Goal: Information Seeking & Learning: Learn about a topic

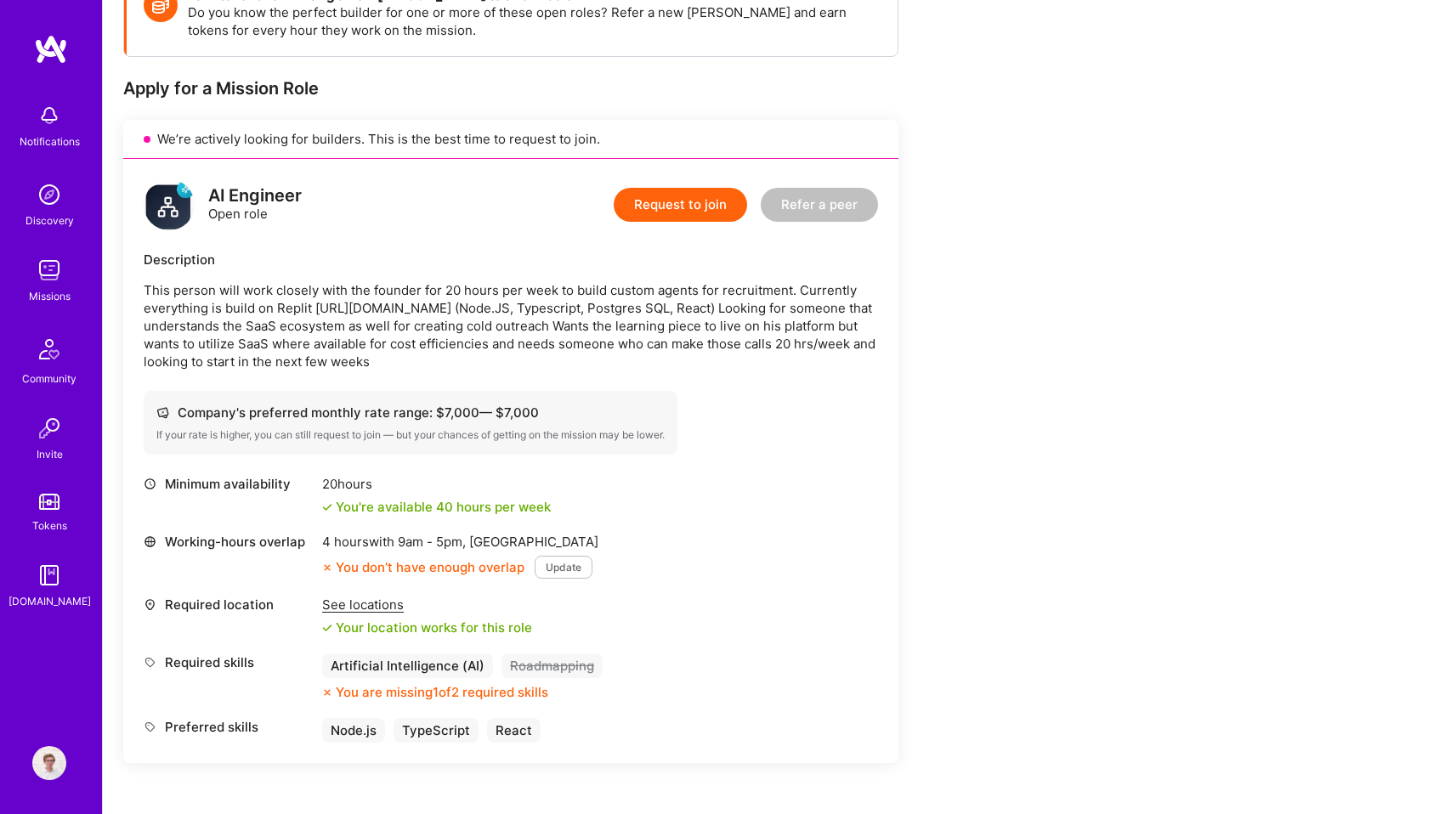
scroll to position [286, 0]
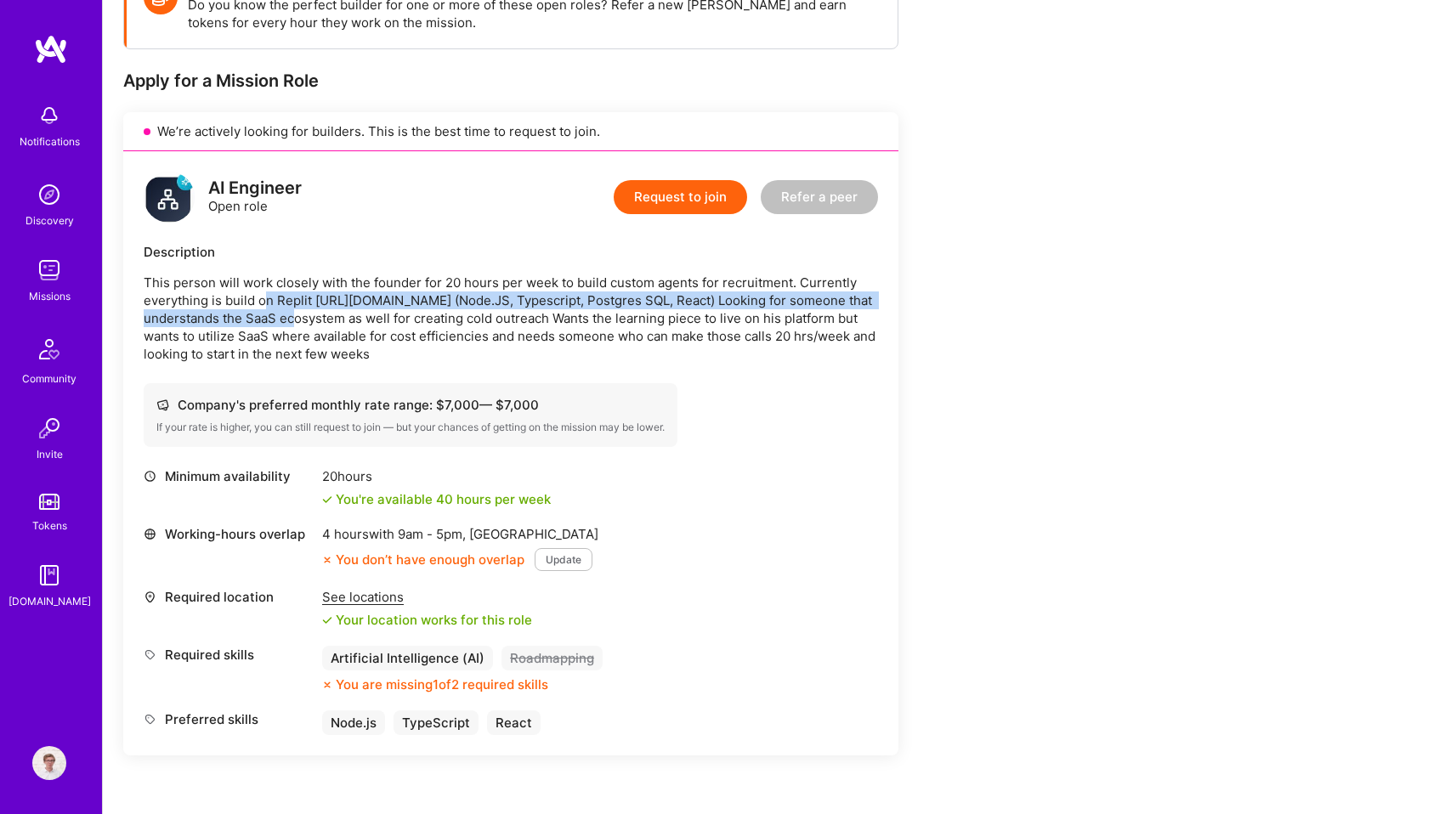
drag, startPoint x: 267, startPoint y: 291, endPoint x: 275, endPoint y: 313, distance: 23.4
click at [275, 313] on p "This person will work closely with the founder for 20 hours per week to build c…" at bounding box center [511, 318] width 734 height 89
click at [287, 311] on p "This person will work closely with the founder for 20 hours per week to build c…" at bounding box center [511, 318] width 734 height 89
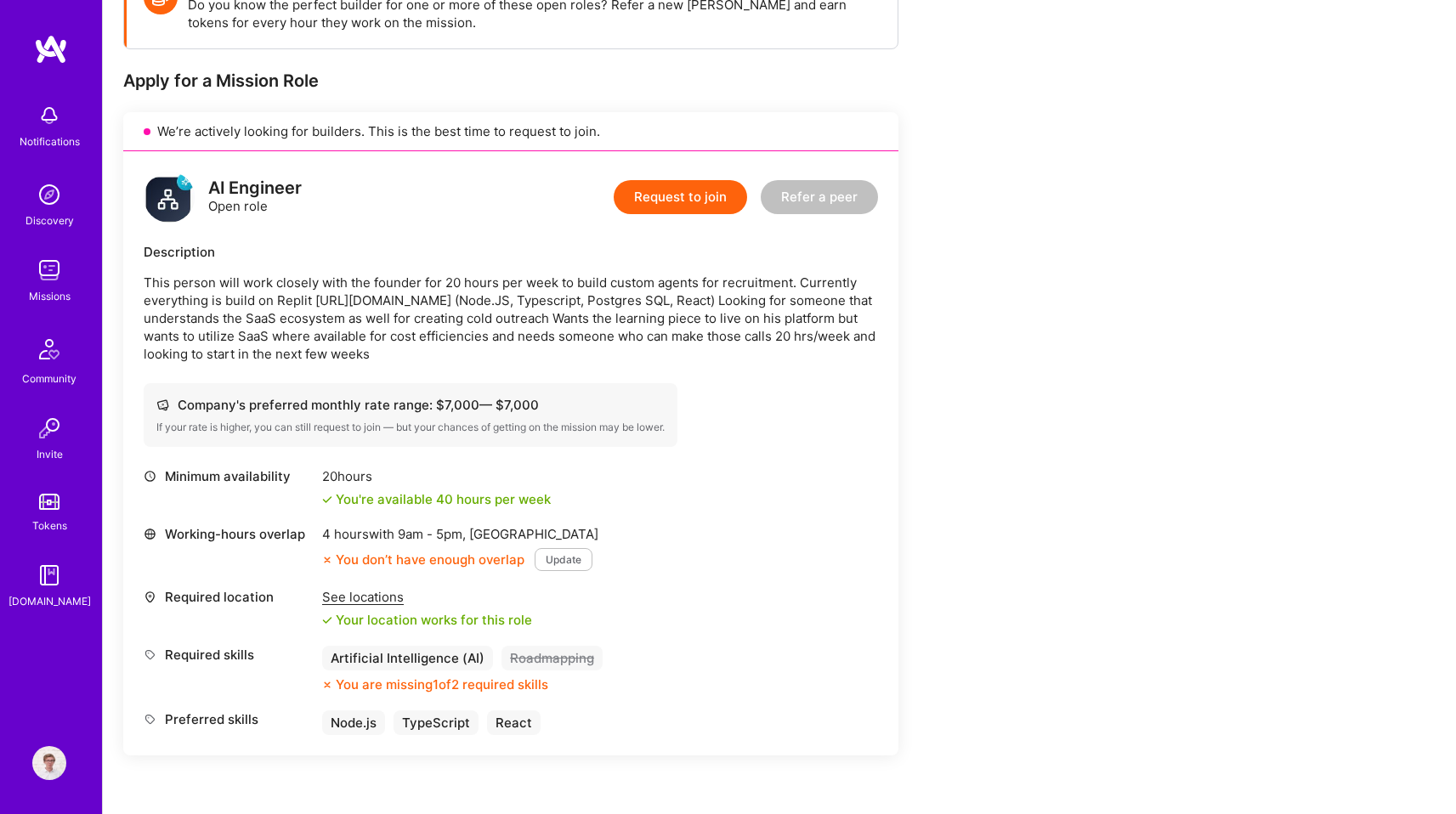
click at [287, 311] on p "This person will work closely with the founder for 20 hours per week to build c…" at bounding box center [511, 318] width 734 height 89
click at [272, 291] on p "This person will work closely with the founder for 20 hours per week to build c…" at bounding box center [511, 318] width 734 height 89
click at [271, 285] on p "This person will work closely with the founder for 20 hours per week to build c…" at bounding box center [511, 318] width 734 height 89
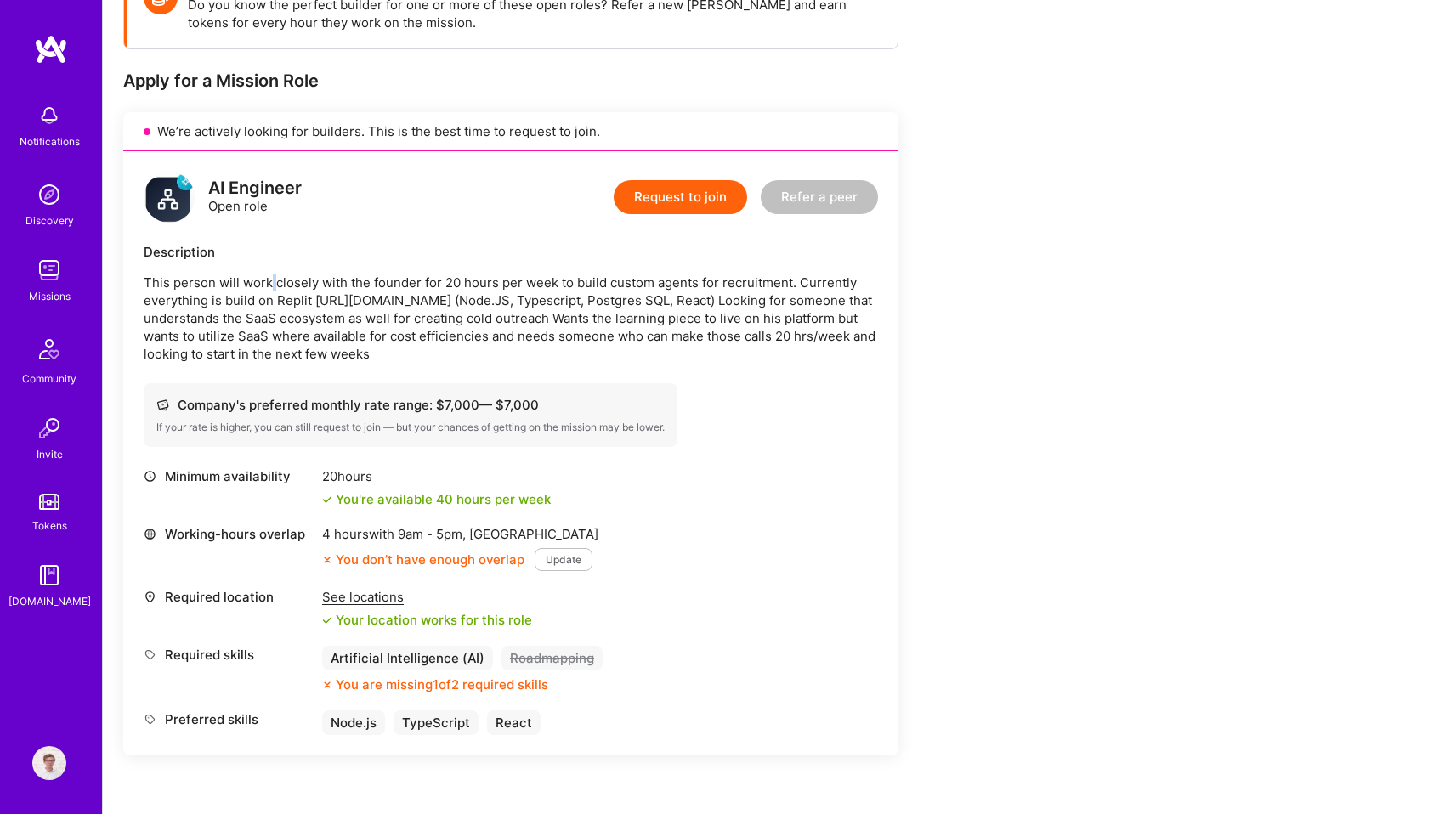
click at [287, 312] on p "This person will work closely with the founder for 20 hours per week to build c…" at bounding box center [511, 318] width 734 height 89
click at [288, 281] on p "This person will work closely with the founder for 20 hours per week to build c…" at bounding box center [511, 318] width 734 height 89
click at [275, 289] on p "This person will work closely with the founder for 20 hours per week to build c…" at bounding box center [511, 318] width 734 height 89
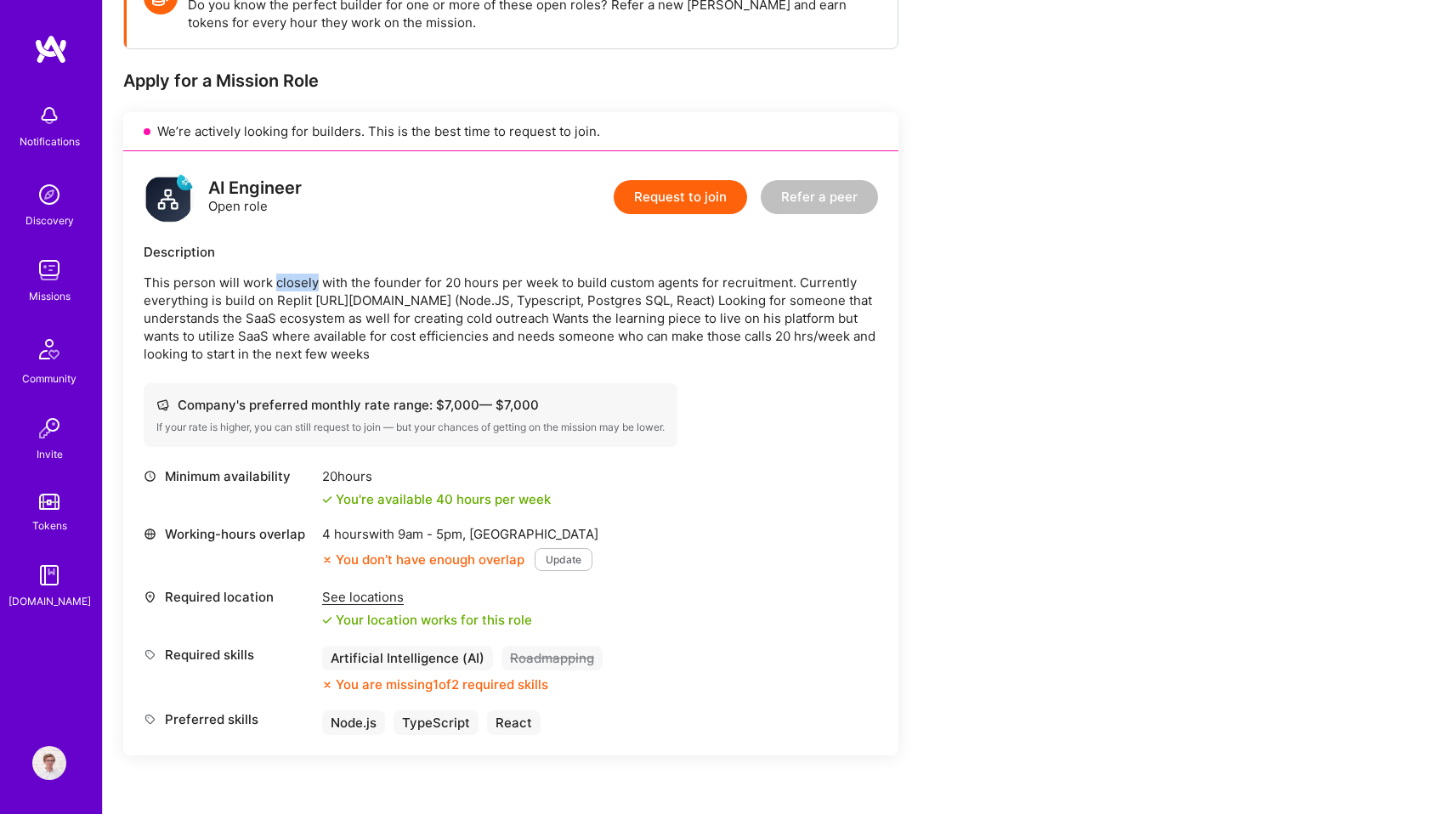
click at [275, 289] on p "This person will work closely with the founder for 20 hours per week to build c…" at bounding box center [511, 318] width 734 height 89
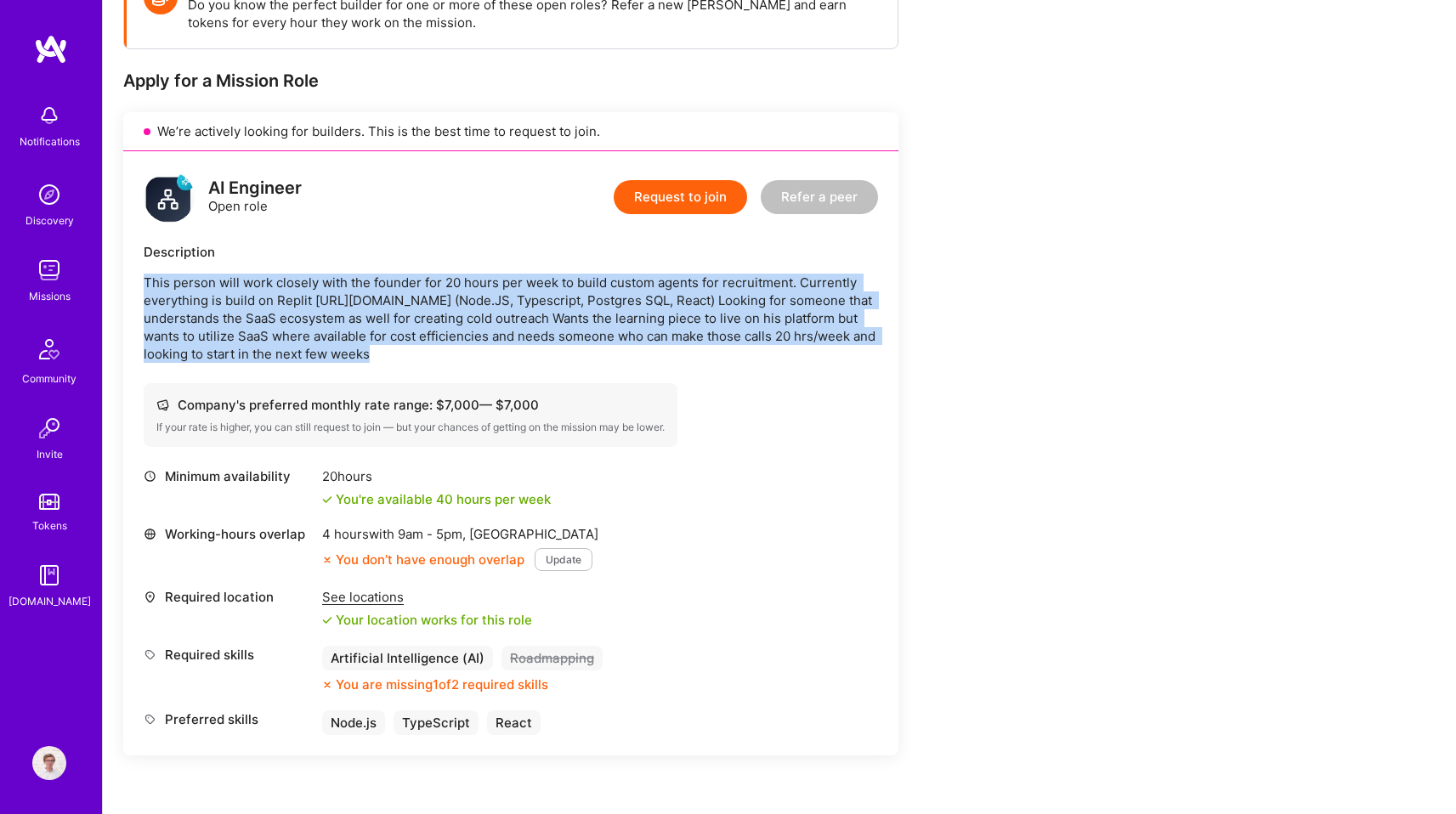
click at [297, 312] on p "This person will work closely with the founder for 20 hours per week to build c…" at bounding box center [511, 318] width 734 height 89
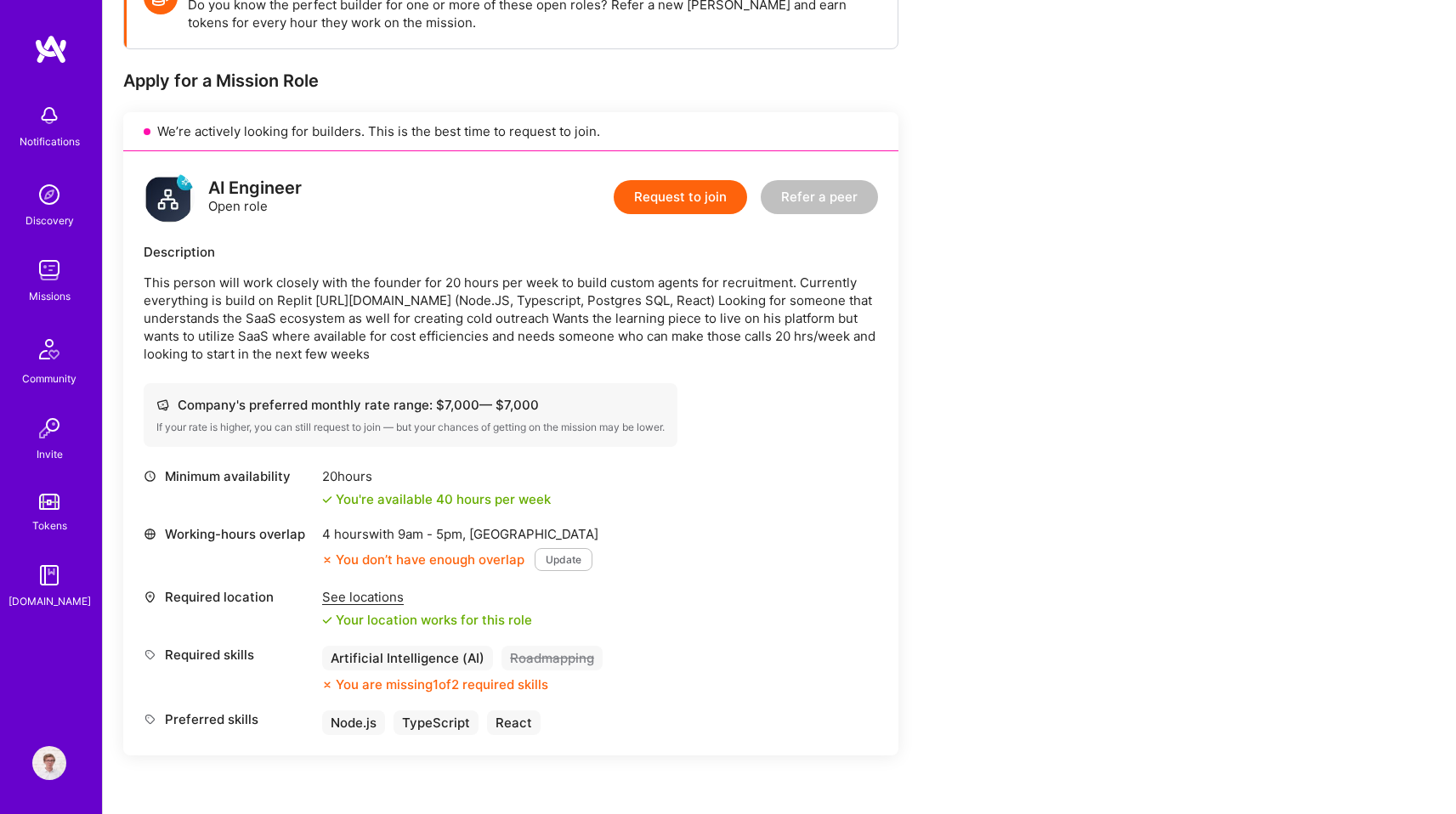
click at [298, 342] on p "This person will work closely with the founder for 20 hours per week to build c…" at bounding box center [511, 318] width 734 height 89
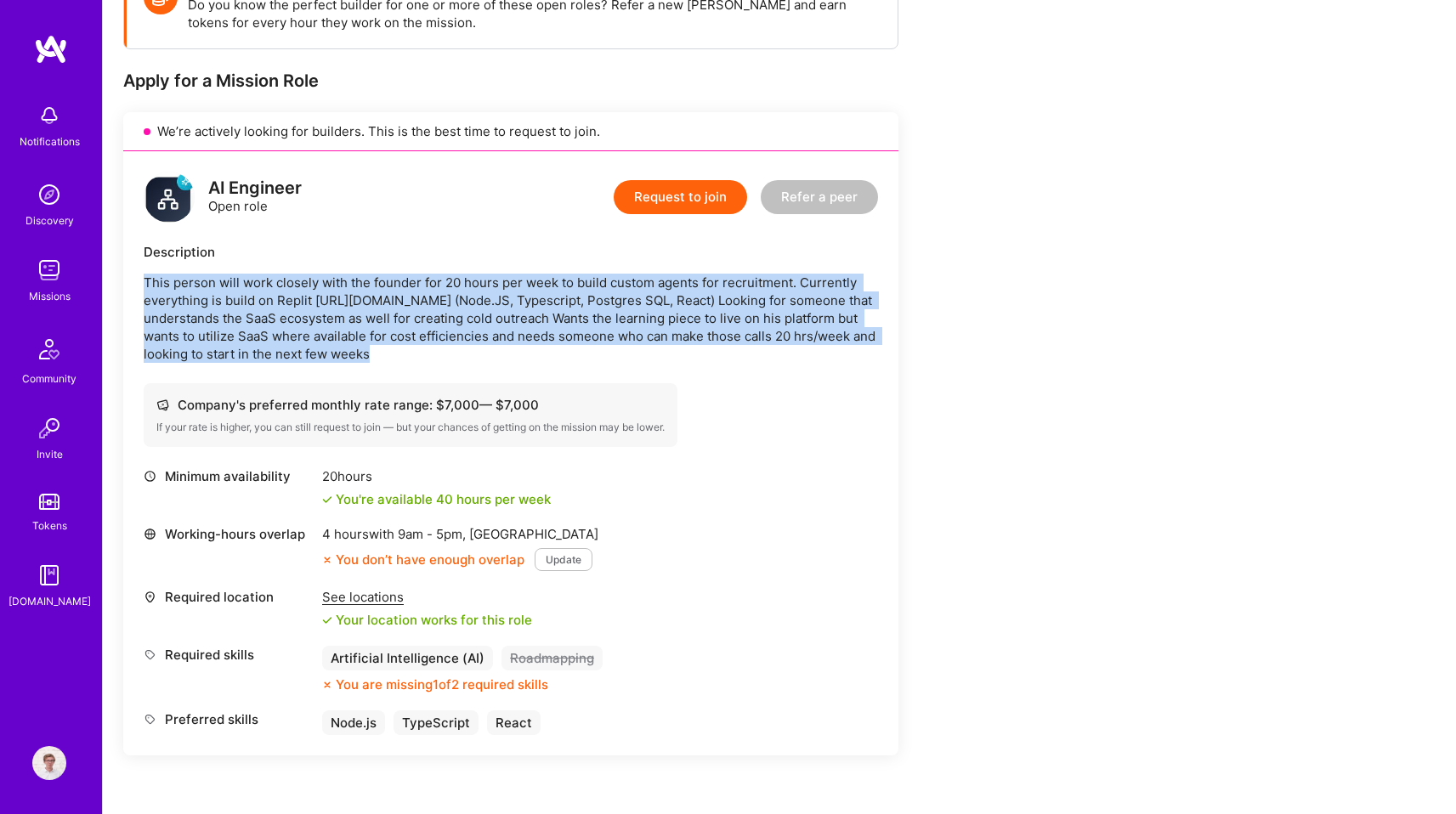
click at [363, 337] on p "This person will work closely with the founder for 20 hours per week to build c…" at bounding box center [511, 318] width 734 height 89
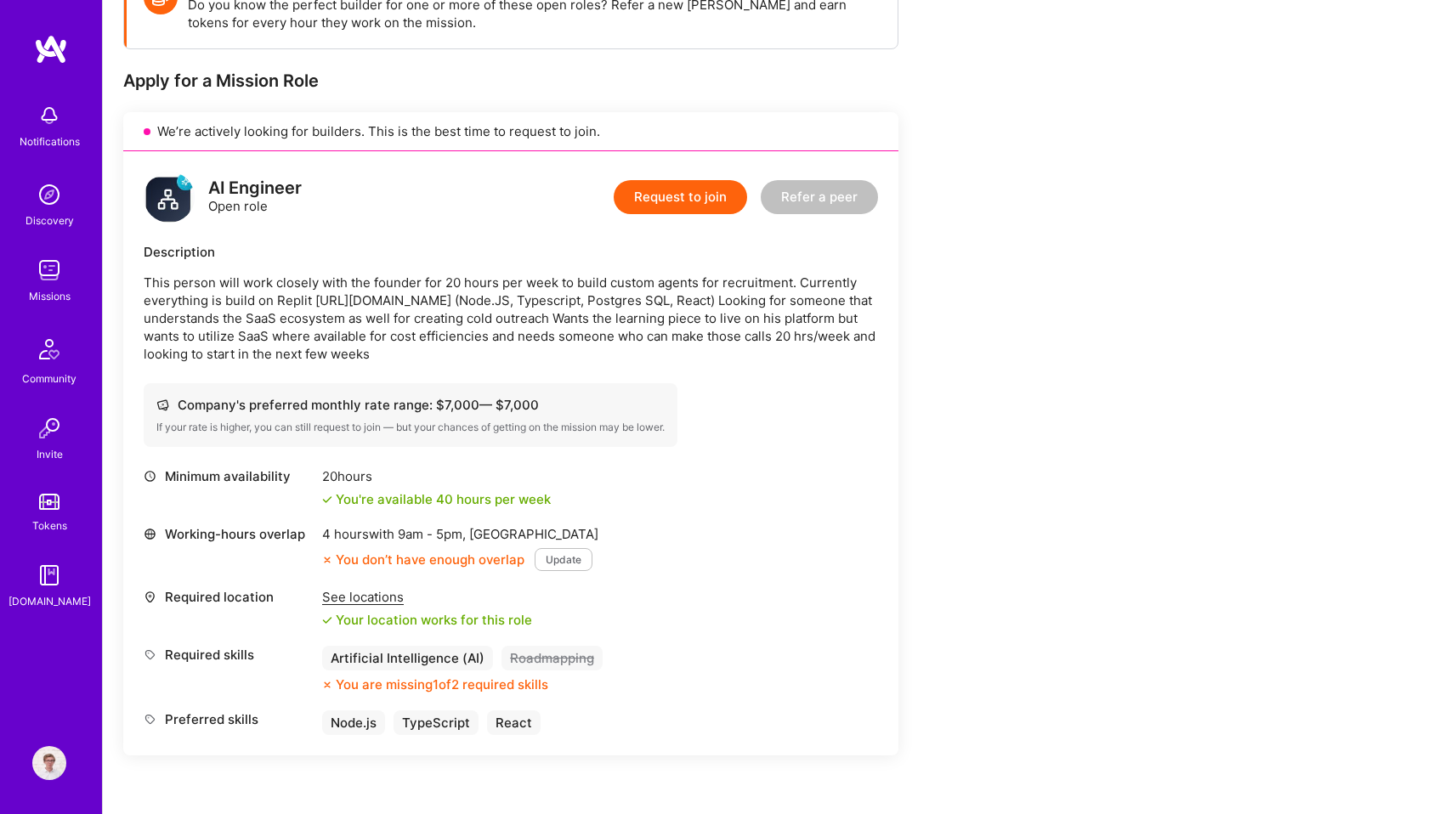
click at [363, 337] on p "This person will work closely with the founder for 20 hours per week to build c…" at bounding box center [511, 318] width 734 height 89
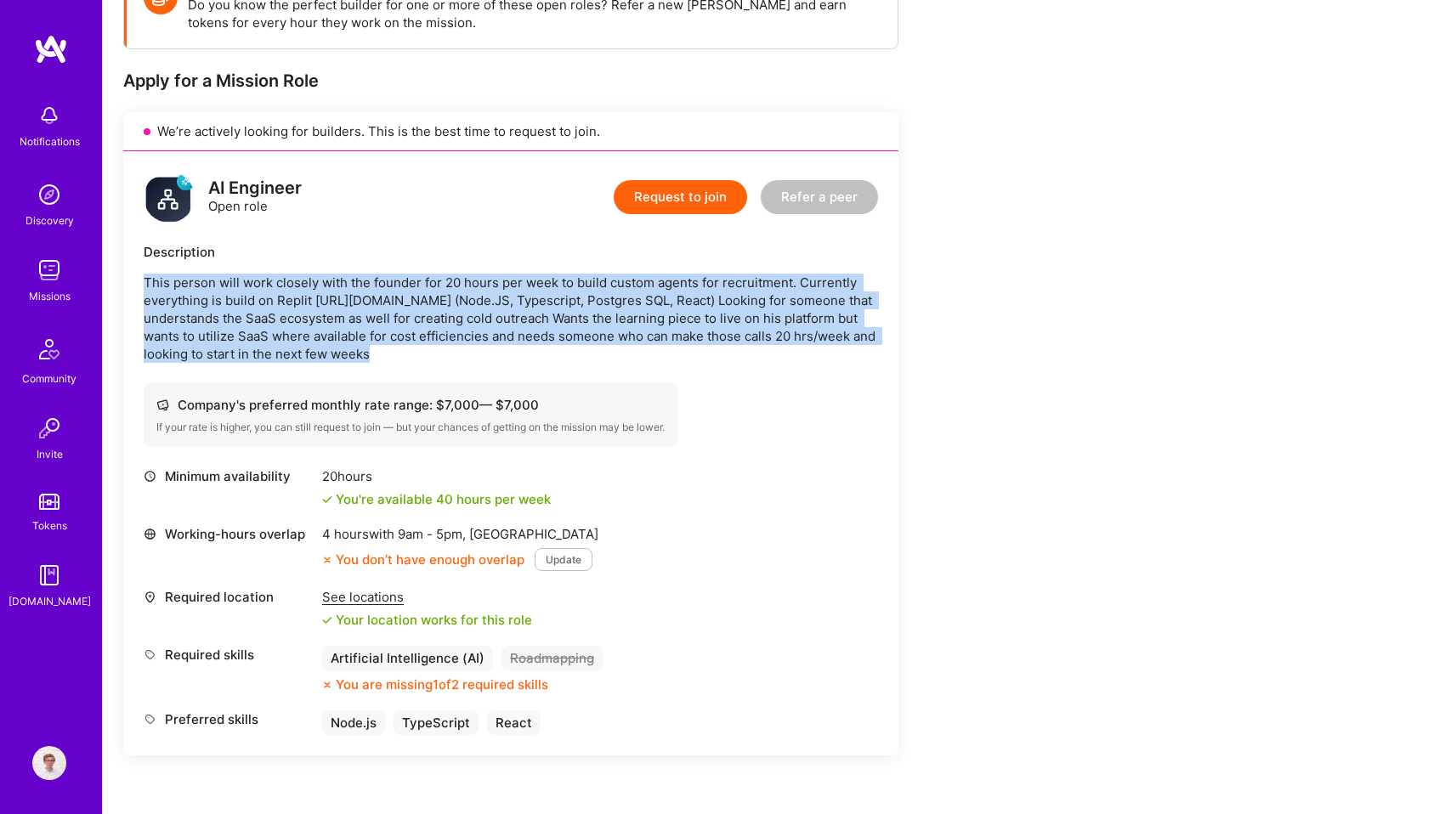
click at [411, 356] on p "This person will work closely with the founder for 20 hours per week to build c…" at bounding box center [511, 318] width 734 height 89
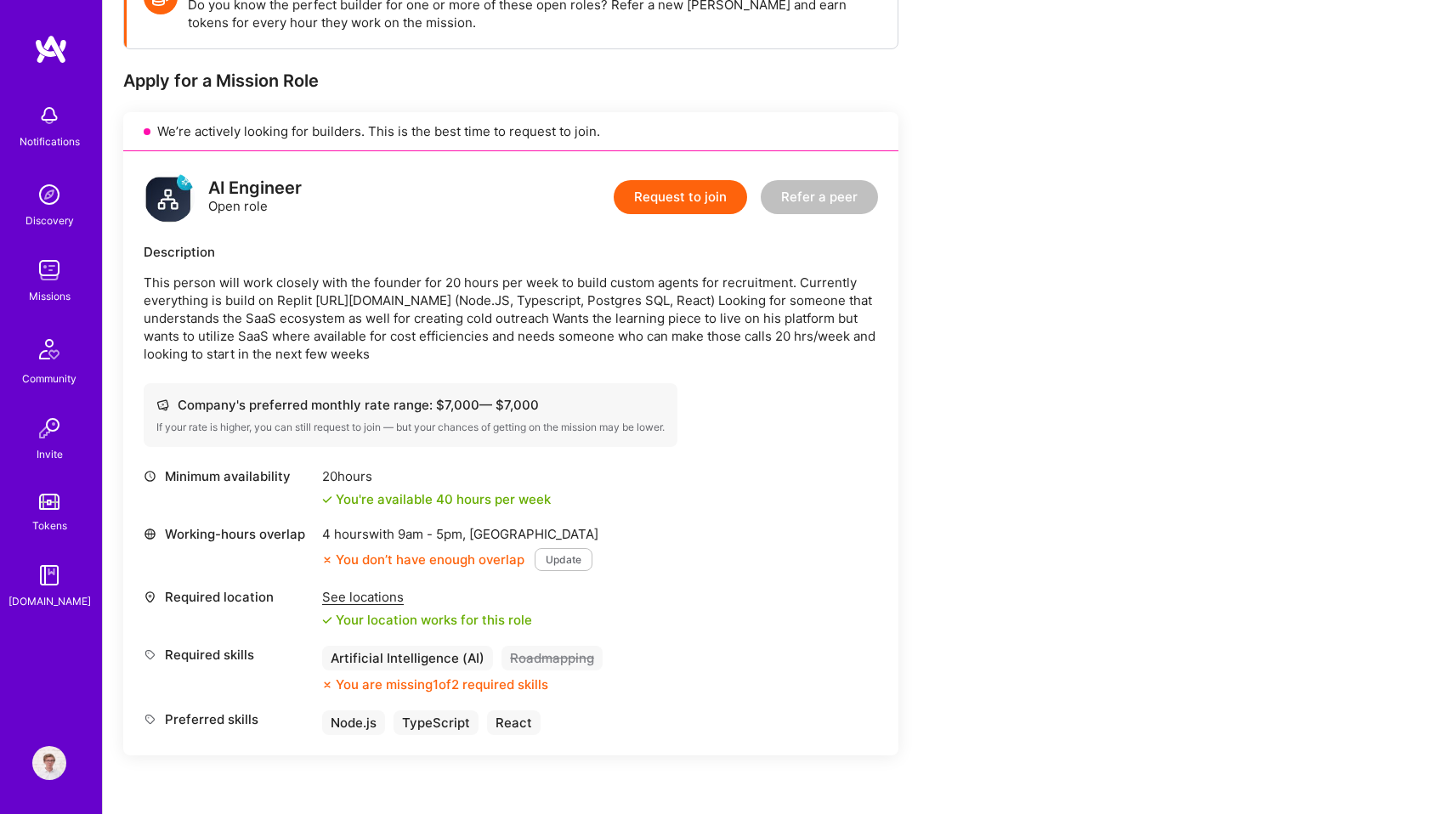
click at [411, 356] on p "This person will work closely with the founder for 20 hours per week to build c…" at bounding box center [511, 318] width 734 height 89
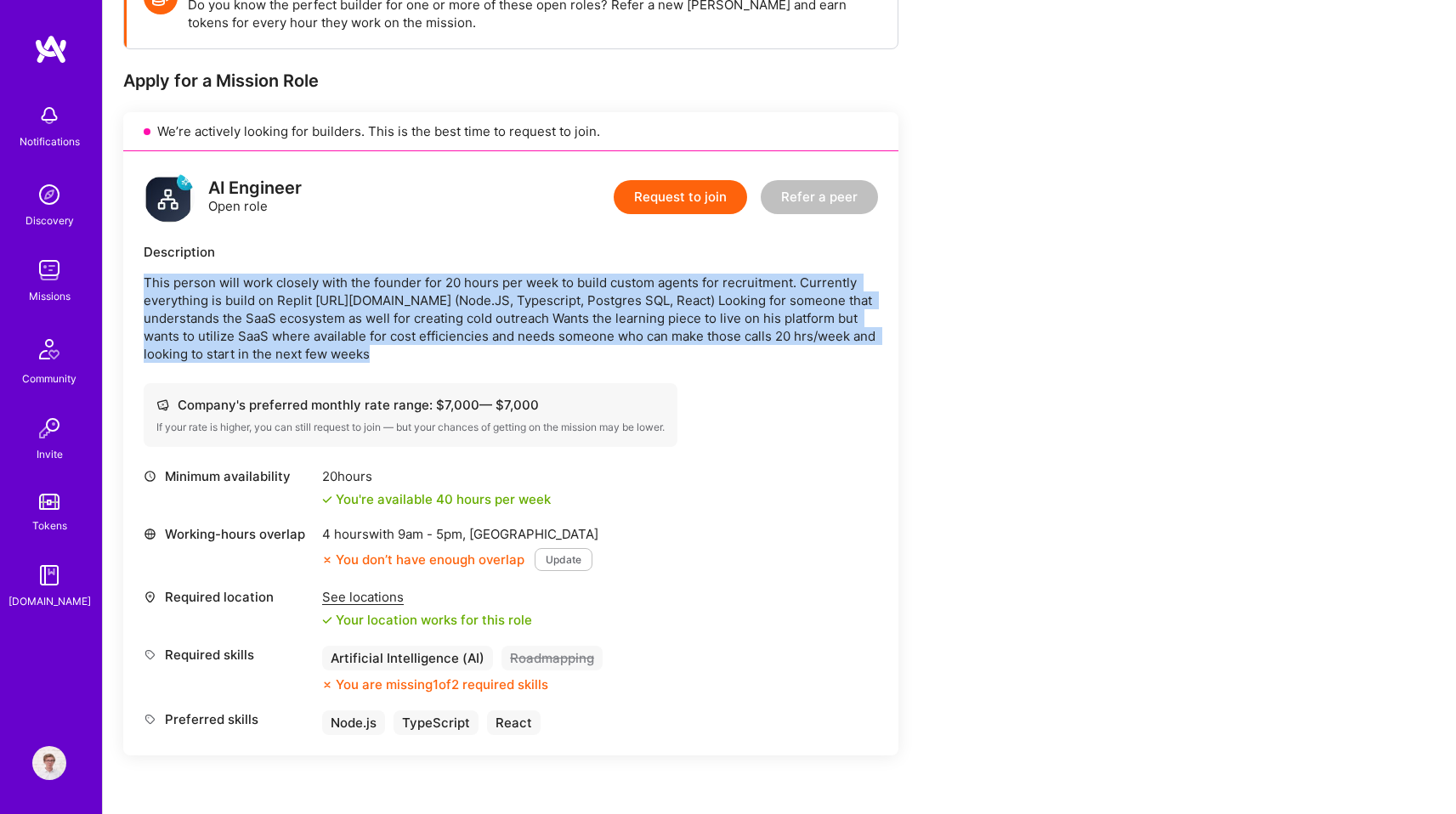
click at [462, 373] on div "AI Engineer Open role Request to join Refer a peer Description This person will…" at bounding box center [511, 453] width 775 height 604
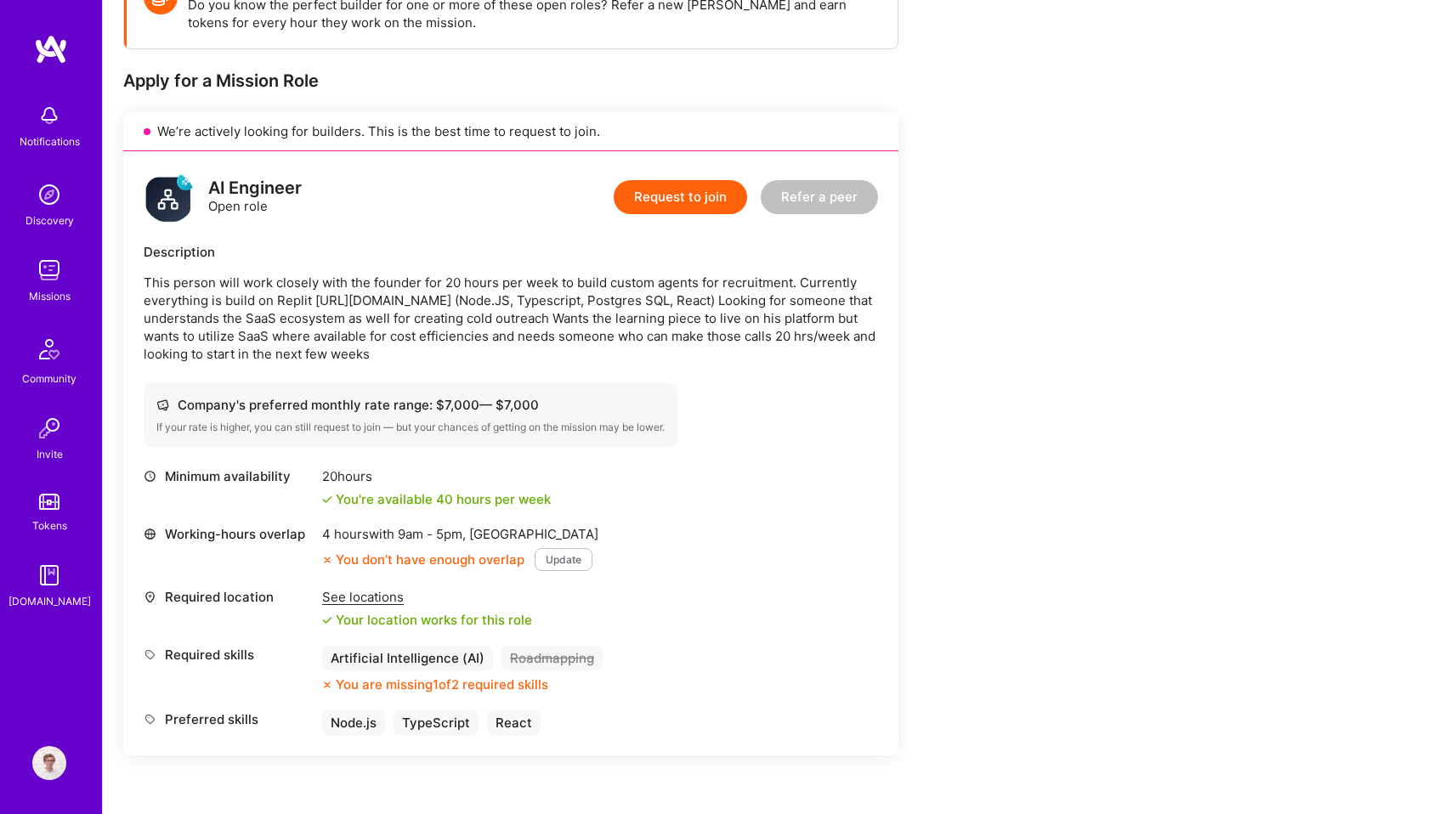
click at [550, 370] on div "AI Engineer Open role Request to join Refer a peer Description This person will…" at bounding box center [511, 453] width 775 height 604
click at [597, 369] on div "AI Engineer Open role Request to join Refer a peer Description This person will…" at bounding box center [511, 453] width 775 height 604
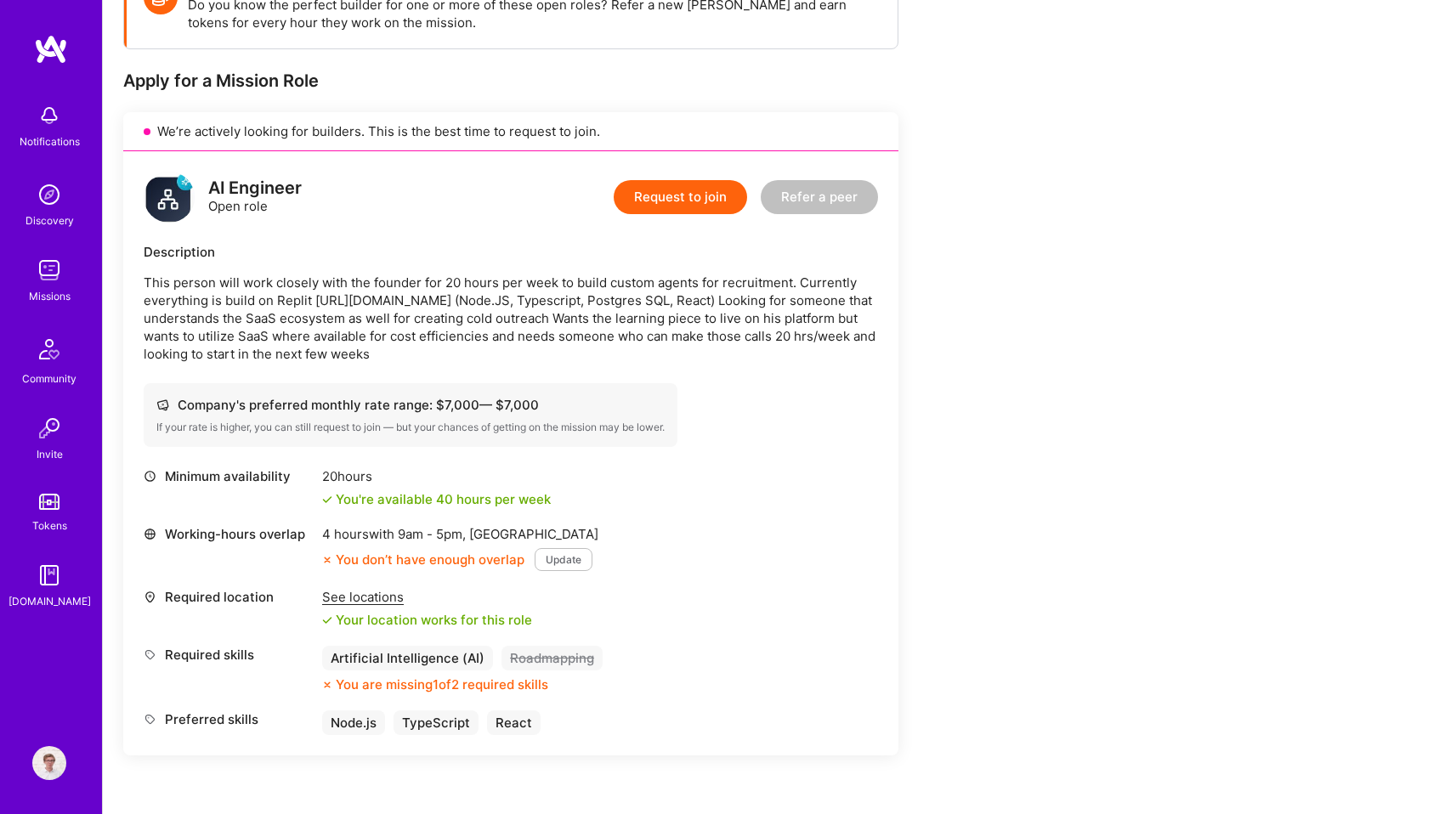
click at [597, 369] on div "AI Engineer Open role Request to join Refer a peer Description This person will…" at bounding box center [511, 453] width 775 height 604
click at [658, 349] on p "This person will work closely with the founder for 20 hours per week to build c…" at bounding box center [511, 318] width 734 height 89
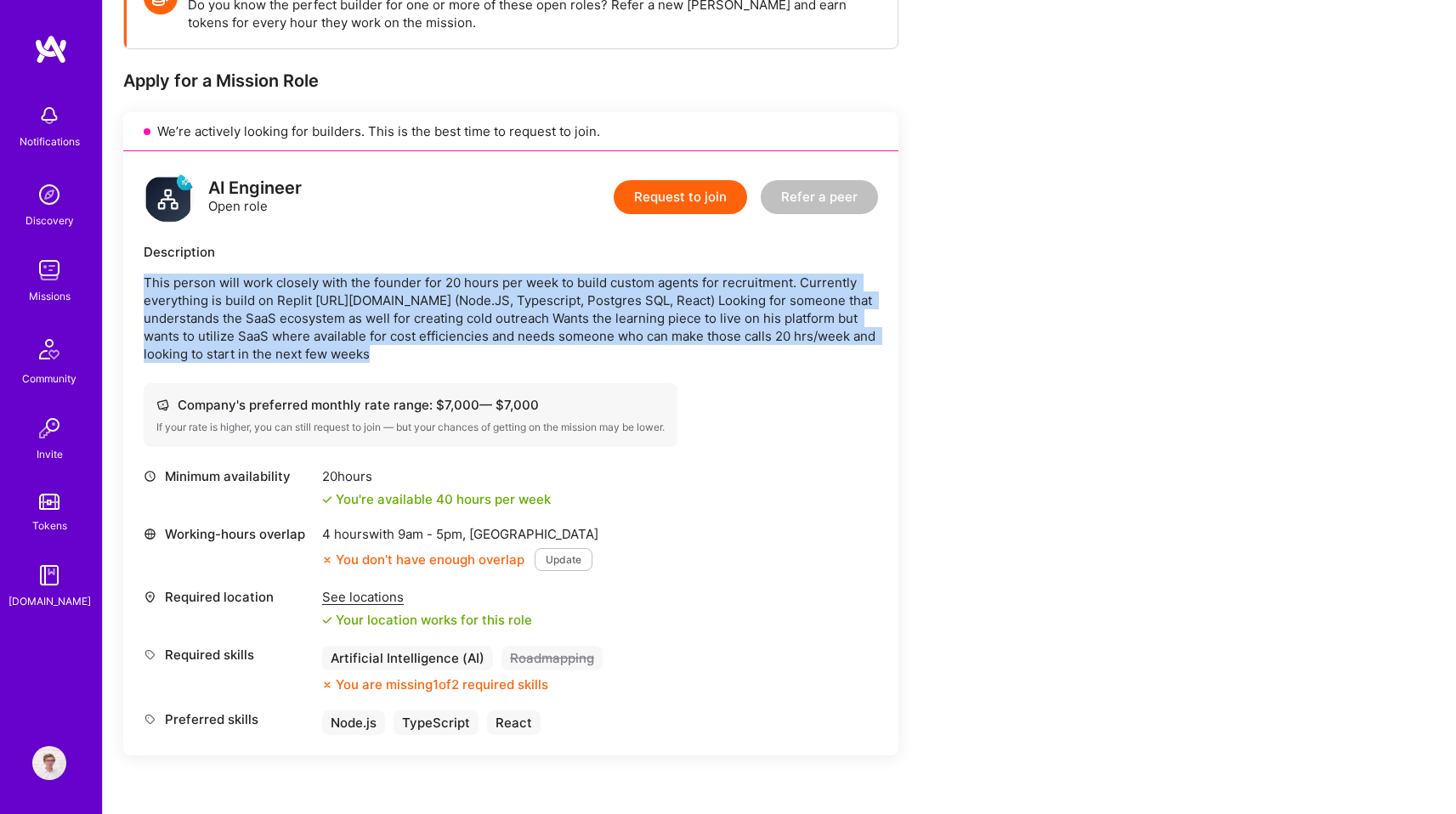
click at [719, 375] on div "AI Engineer Open role Request to join Refer a peer Description This person will…" at bounding box center [511, 453] width 775 height 604
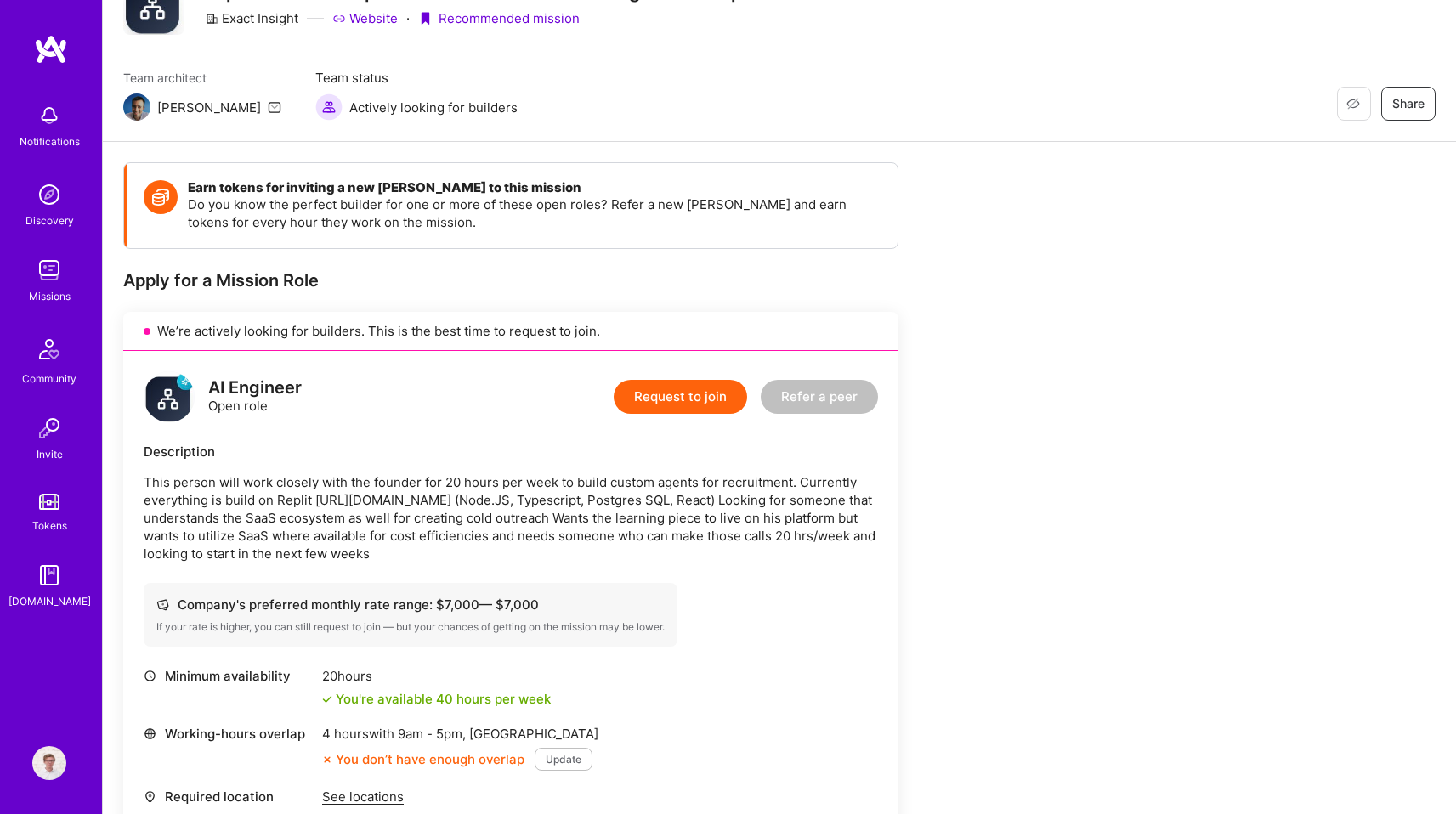
scroll to position [0, 0]
